Goal: Register for event/course

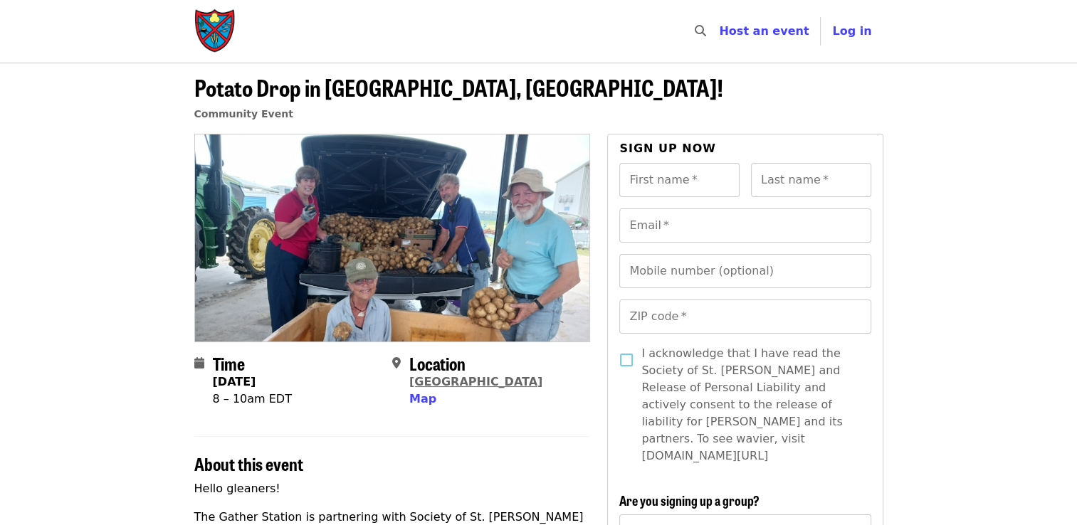
click at [424, 384] on link "[GEOGRAPHIC_DATA]" at bounding box center [475, 382] width 133 height 14
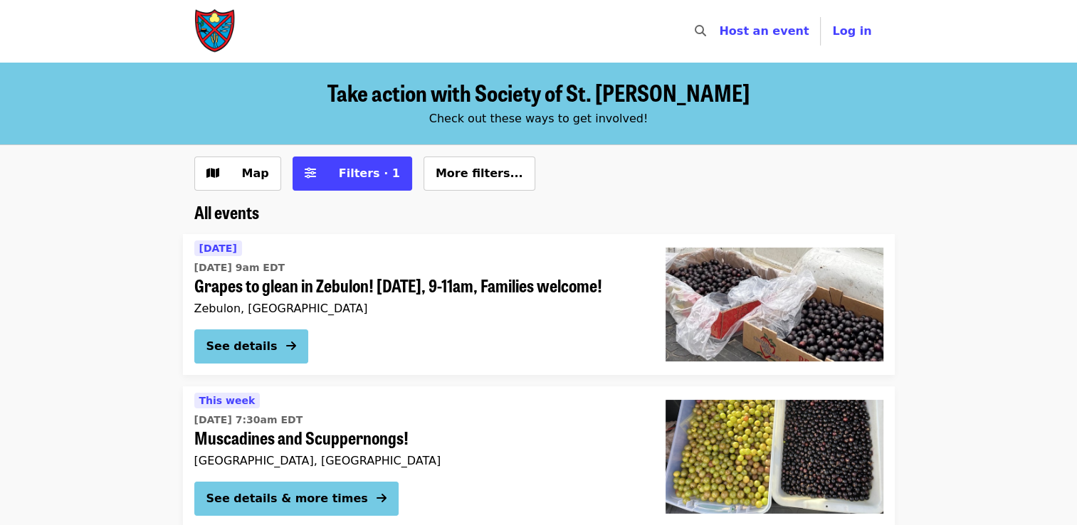
click at [424, 369] on div "See details" at bounding box center [418, 349] width 448 height 40
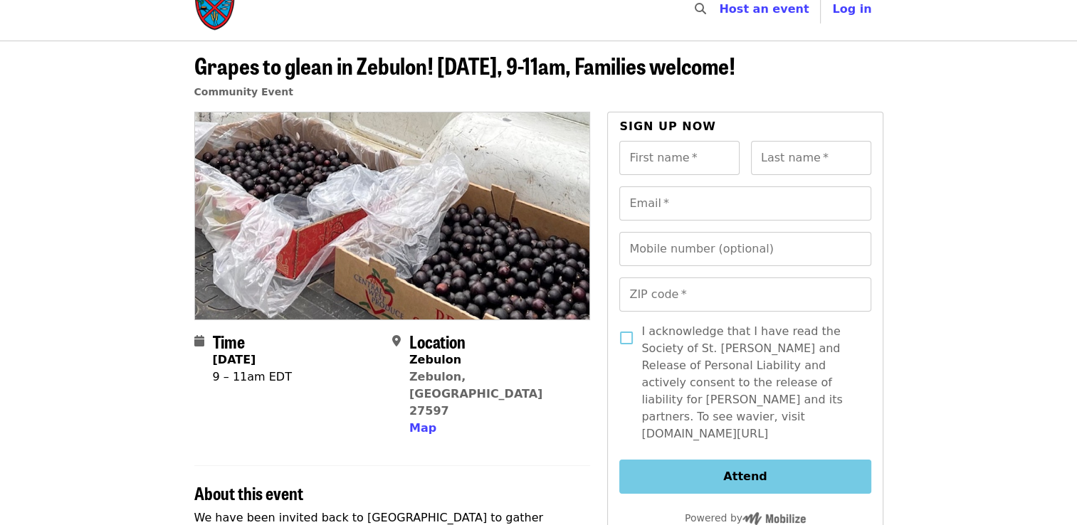
scroll to position [23, 0]
